Goal: Navigation & Orientation: Go to known website

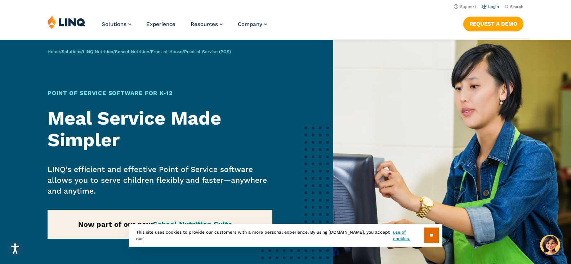
click at [490, 8] on link "Login" at bounding box center [490, 6] width 17 height 5
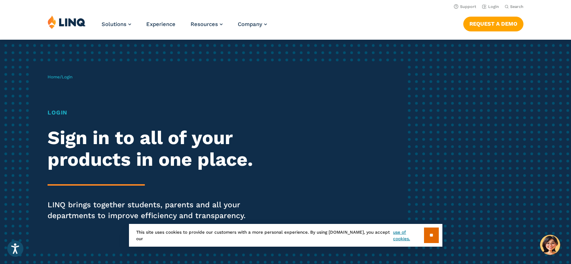
click at [73, 113] on h1 "Login" at bounding box center [158, 112] width 220 height 9
click at [492, 6] on link "Login" at bounding box center [490, 6] width 17 height 5
click at [497, 6] on link "Login" at bounding box center [490, 6] width 17 height 5
click at [61, 111] on h1 "Login" at bounding box center [158, 112] width 220 height 9
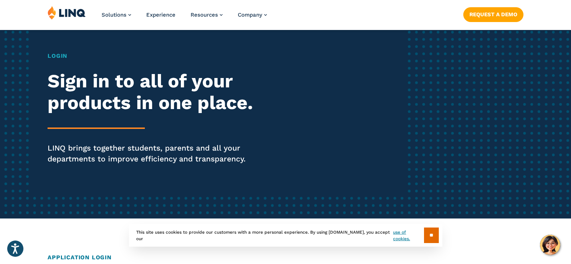
scroll to position [72, 0]
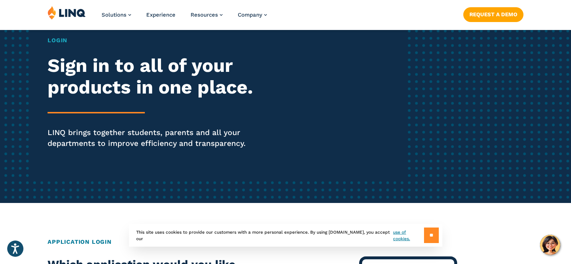
click at [429, 234] on input "**" at bounding box center [431, 235] width 15 height 16
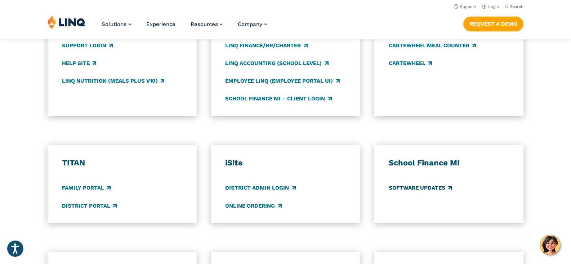
scroll to position [0, 0]
